Goal: Navigation & Orientation: Find specific page/section

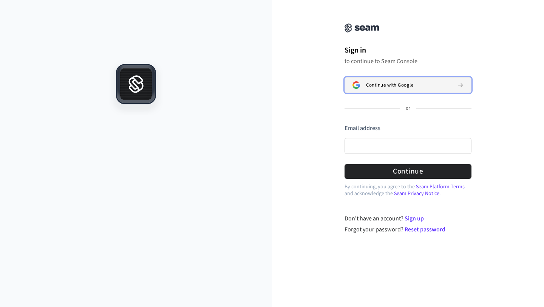
click at [400, 79] on button "Continue with Google" at bounding box center [408, 85] width 127 height 16
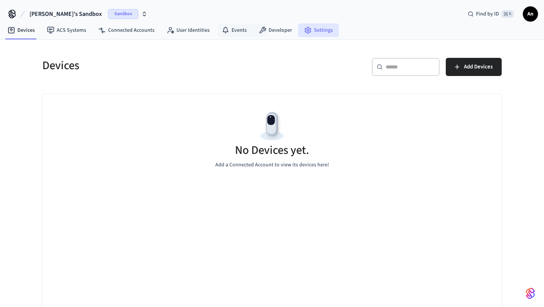
scroll to position [2, 0]
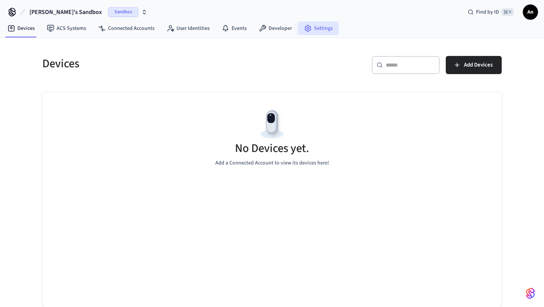
click at [310, 26] on link "Settings" at bounding box center [318, 29] width 41 height 14
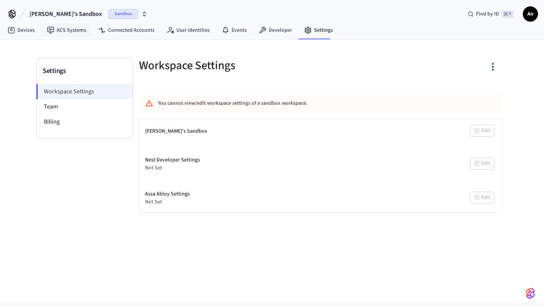
click at [42, 15] on span "[PERSON_NAME]'s Sandbox" at bounding box center [65, 13] width 73 height 9
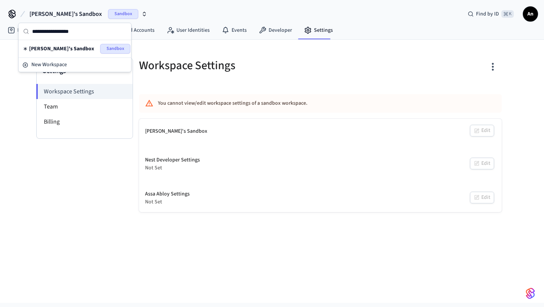
click at [9, 11] on icon at bounding box center [12, 14] width 12 height 12
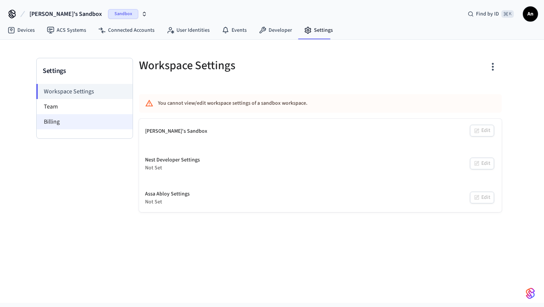
click at [81, 126] on li "Billing" at bounding box center [85, 121] width 96 height 15
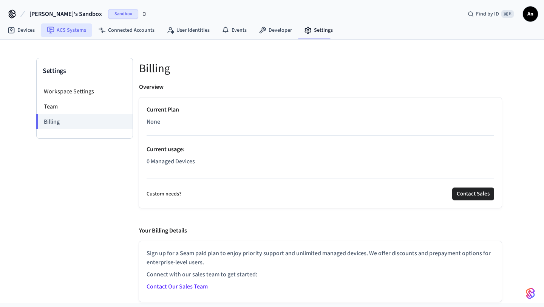
click at [70, 32] on link "ACS Systems" at bounding box center [66, 30] width 51 height 14
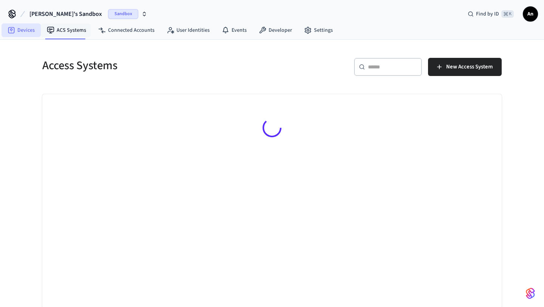
click at [28, 30] on link "Devices" at bounding box center [21, 30] width 39 height 14
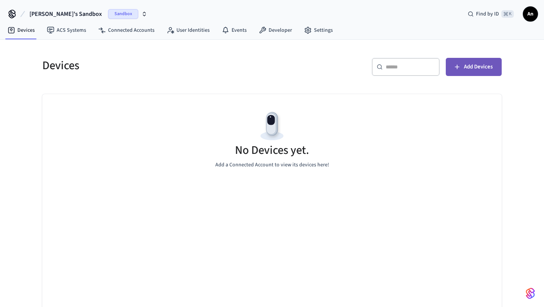
click at [480, 68] on span "Add Devices" at bounding box center [478, 67] width 29 height 10
click at [529, 13] on span "An" at bounding box center [531, 14] width 14 height 14
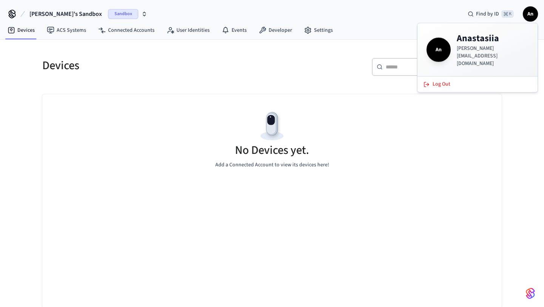
click at [347, 24] on div "Devices ACS Systems Connected Accounts User Identities Events Developer Settings" at bounding box center [272, 31] width 544 height 18
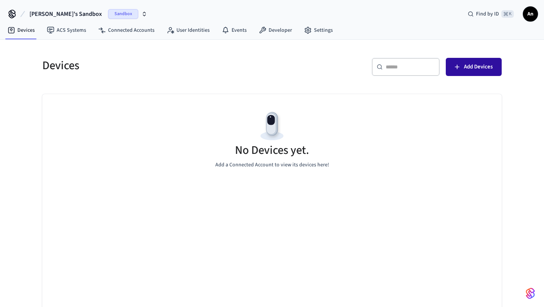
click at [470, 67] on span "Add Devices" at bounding box center [478, 67] width 29 height 10
click at [76, 29] on link "ACS Systems" at bounding box center [66, 30] width 51 height 14
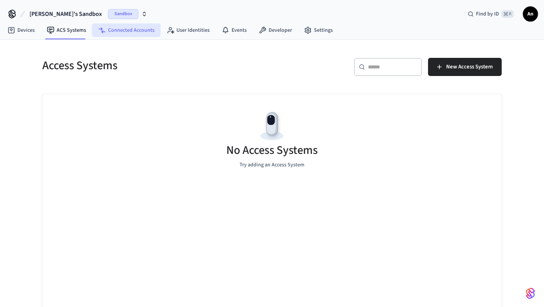
click at [126, 33] on link "Connected Accounts" at bounding box center [126, 30] width 68 height 14
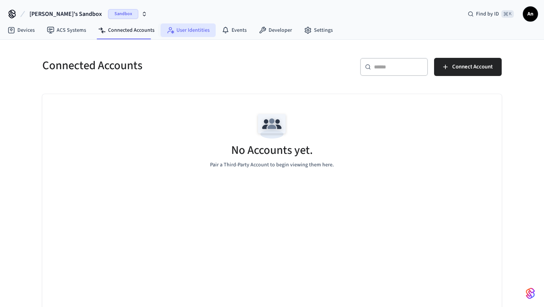
click at [191, 34] on link "User Identities" at bounding box center [188, 30] width 55 height 14
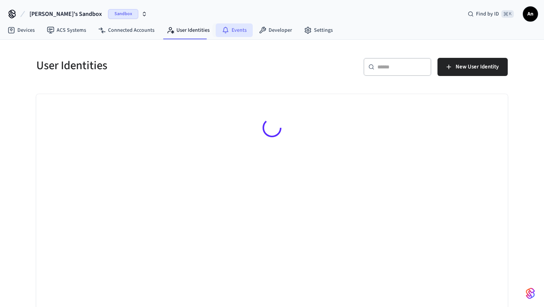
click at [238, 33] on link "Events" at bounding box center [234, 30] width 37 height 14
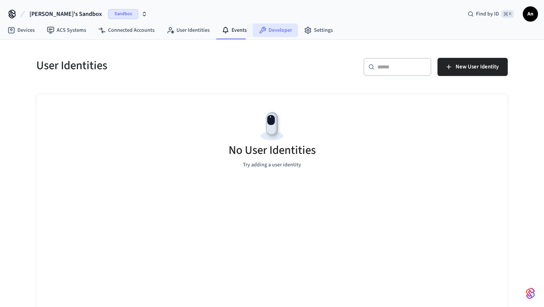
click at [279, 34] on link "Developer" at bounding box center [275, 30] width 45 height 14
click at [311, 34] on link "Settings" at bounding box center [318, 30] width 41 height 14
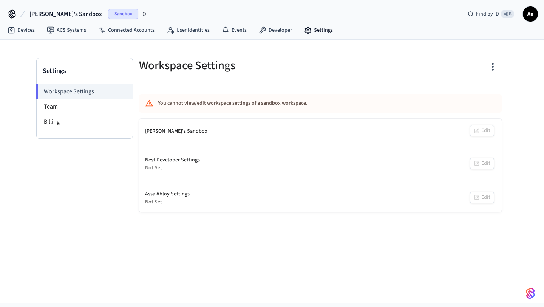
click at [106, 132] on div "Workspace Settings Team Billing" at bounding box center [85, 111] width 96 height 54
click at [104, 122] on li "Billing" at bounding box center [85, 121] width 96 height 15
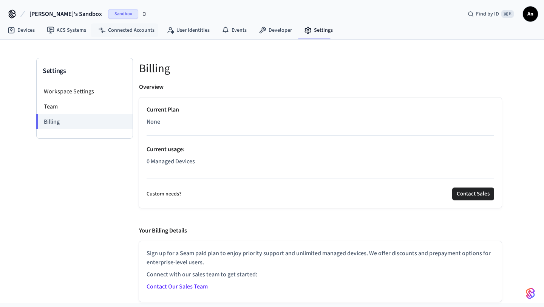
click at [141, 16] on icon "button" at bounding box center [144, 14] width 6 height 6
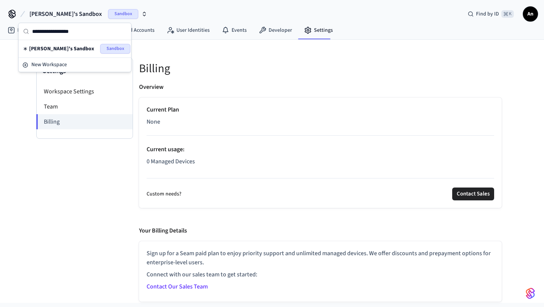
click at [188, 53] on div "Settings Workspace Settings Team Billing Billing Overview Current Plan None Cur…" at bounding box center [272, 171] width 484 height 262
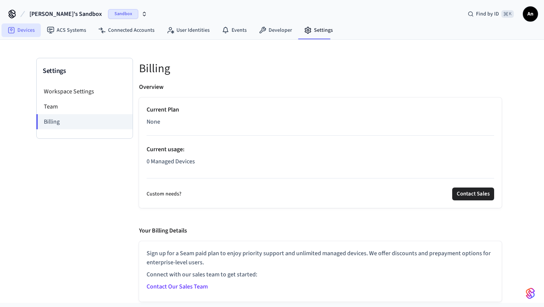
click at [22, 29] on link "Devices" at bounding box center [21, 30] width 39 height 14
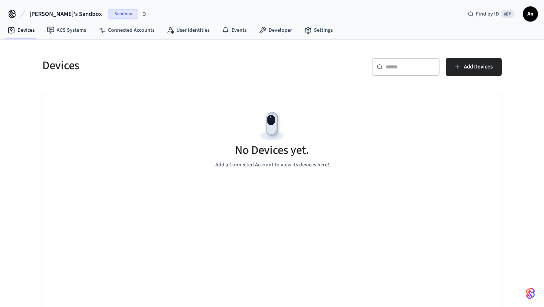
click at [61, 17] on span "[PERSON_NAME]'s Sandbox" at bounding box center [65, 13] width 73 height 9
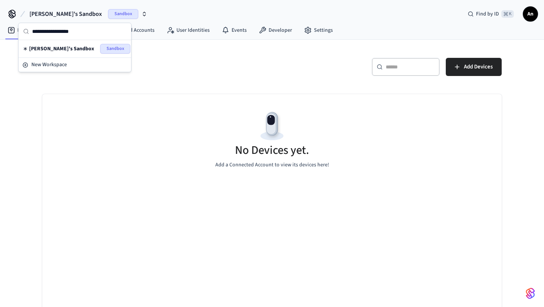
click at [63, 32] on input "text" at bounding box center [79, 31] width 94 height 17
click at [69, 17] on span "[PERSON_NAME]'s Sandbox" at bounding box center [65, 13] width 73 height 9
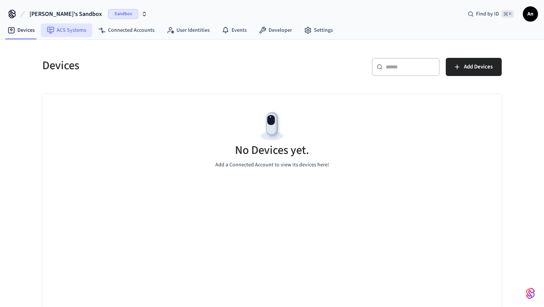
click at [69, 30] on link "ACS Systems" at bounding box center [66, 30] width 51 height 14
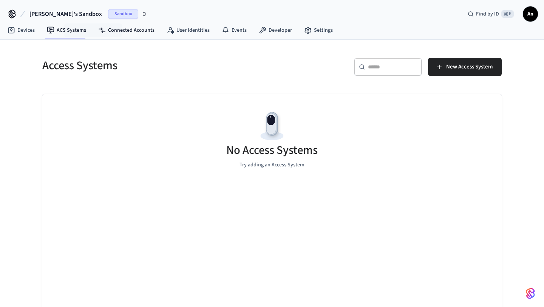
click at [115, 37] on nav "Devices ACS Systems Connected Accounts User Identities Events Developer Settings" at bounding box center [170, 30] width 337 height 17
click at [119, 27] on link "Connected Accounts" at bounding box center [126, 30] width 68 height 14
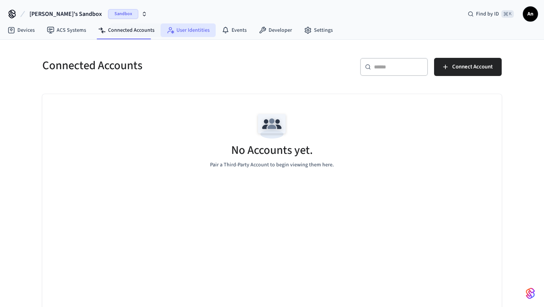
click at [162, 30] on link "User Identities" at bounding box center [188, 30] width 55 height 14
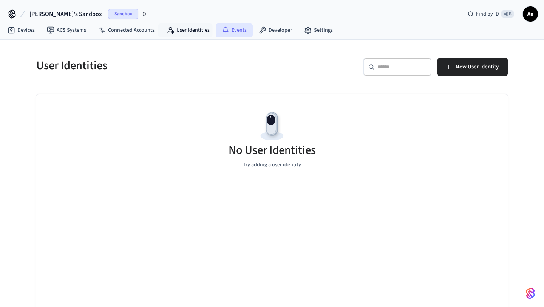
click at [222, 29] on icon at bounding box center [226, 30] width 8 height 8
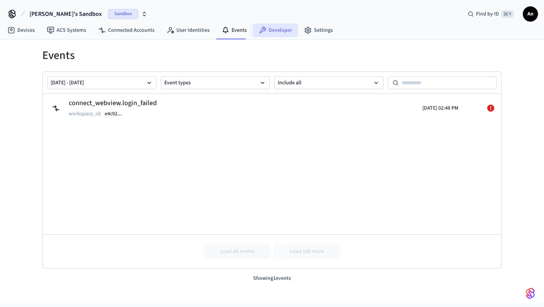
click at [263, 29] on icon at bounding box center [263, 30] width 8 height 8
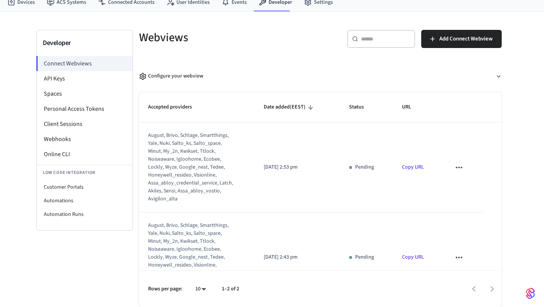
scroll to position [24, 0]
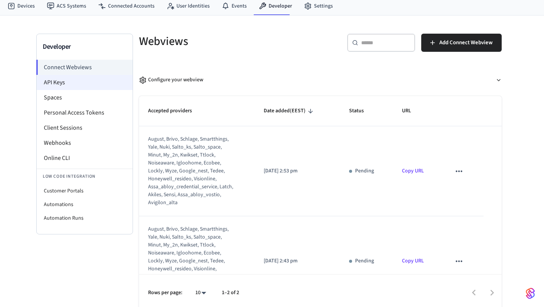
click at [76, 84] on li "API Keys" at bounding box center [85, 82] width 96 height 15
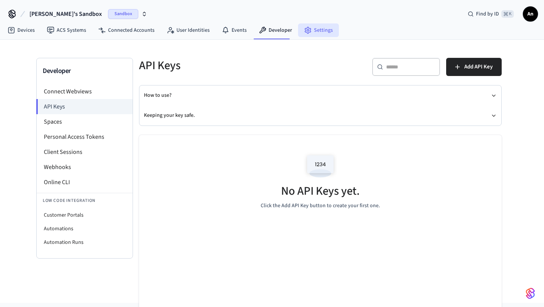
click at [318, 27] on link "Settings" at bounding box center [318, 30] width 41 height 14
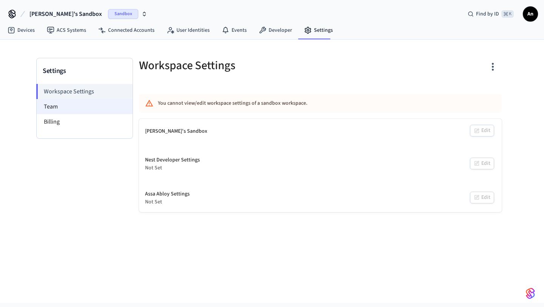
click at [81, 101] on li "Team" at bounding box center [85, 106] width 96 height 15
click at [81, 106] on li "Team" at bounding box center [85, 106] width 96 height 15
click at [74, 107] on li "Team" at bounding box center [85, 106] width 96 height 15
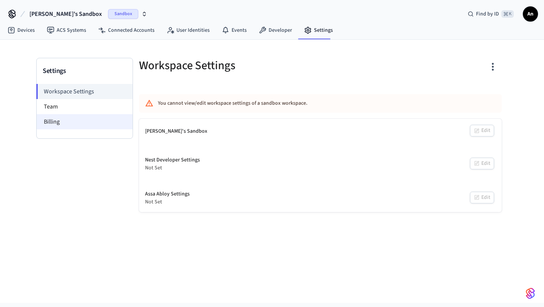
click at [75, 123] on li "Billing" at bounding box center [85, 121] width 96 height 15
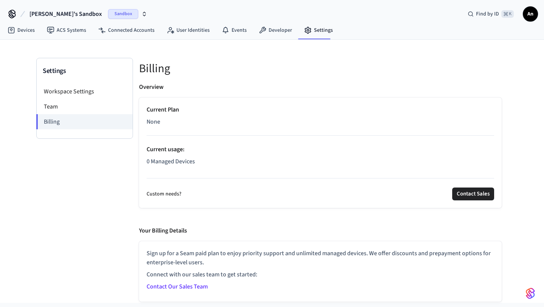
click at [166, 119] on p "None" at bounding box center [321, 121] width 348 height 9
click at [477, 193] on button "Contact Sales" at bounding box center [473, 193] width 42 height 13
